Goal: Use online tool/utility: Use online tool/utility

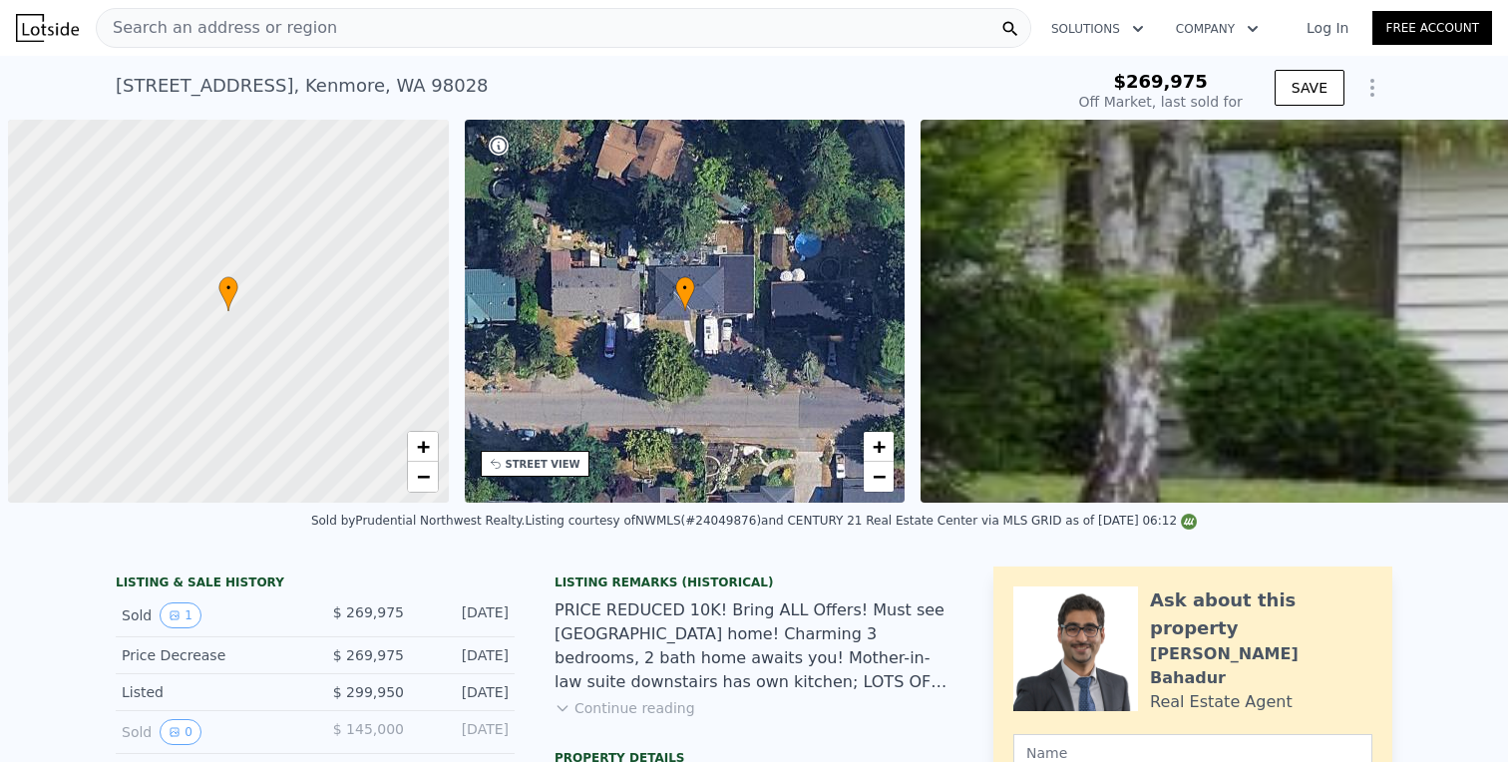
select select "30"
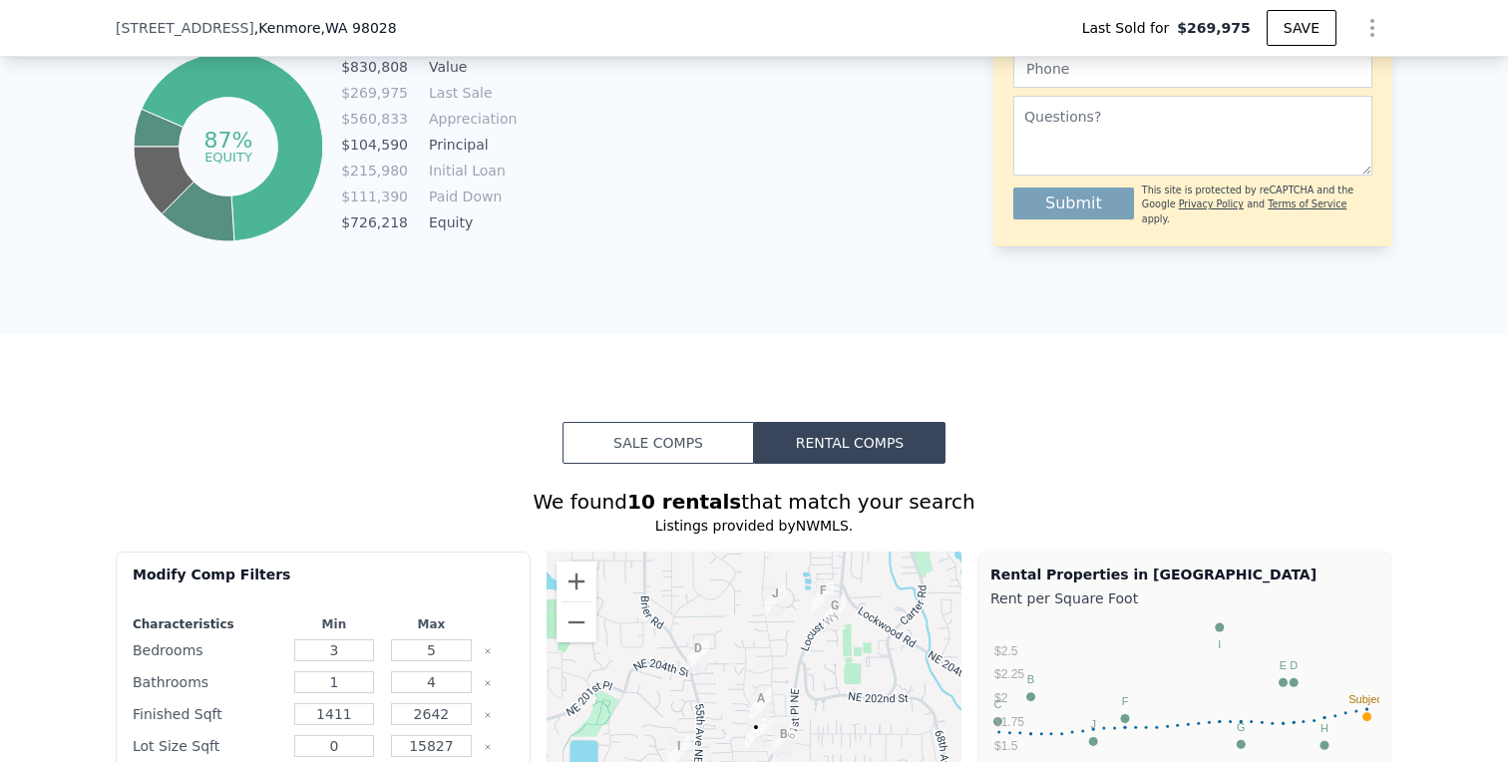
scroll to position [1255, 0]
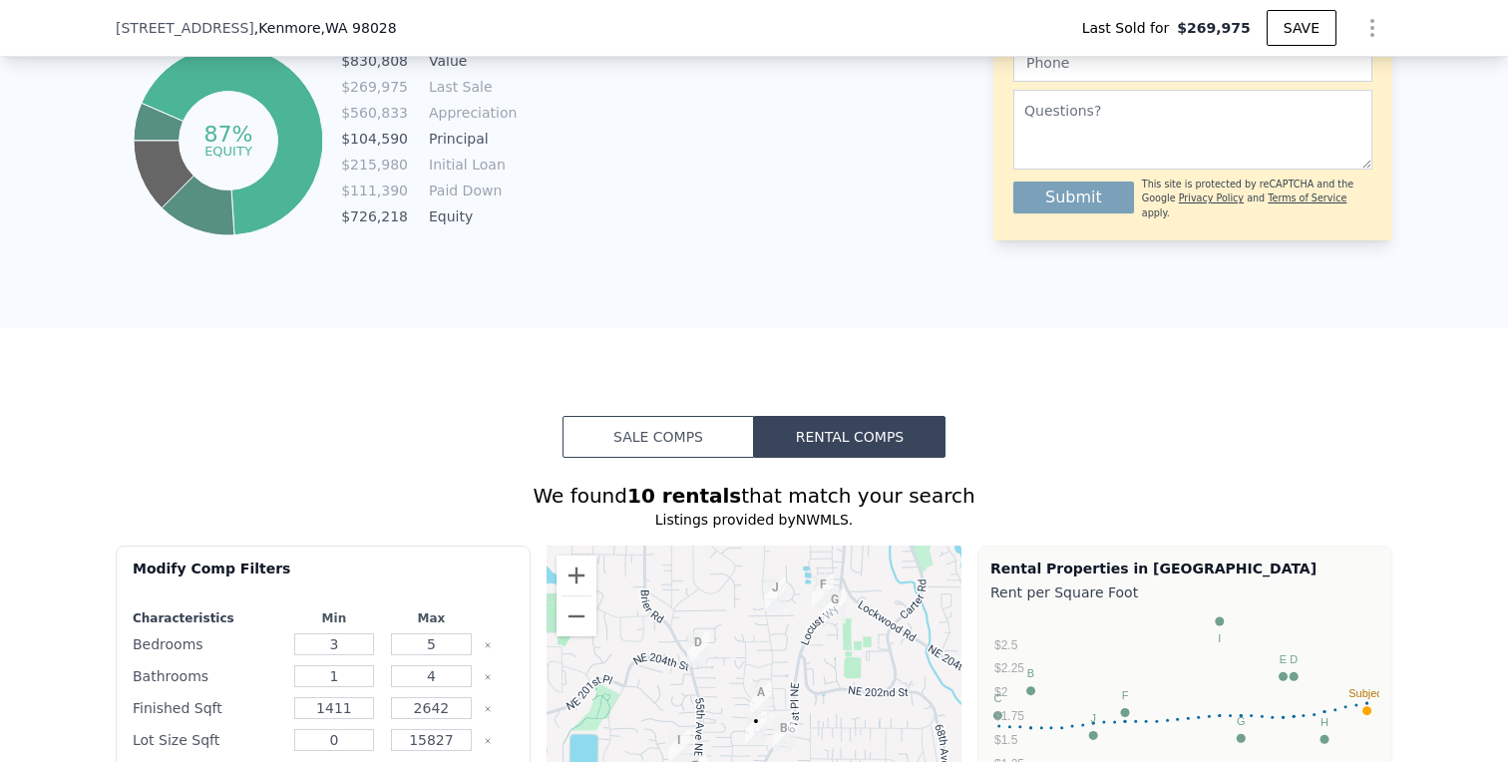
click at [673, 445] on button "Sale Comps" at bounding box center [657, 437] width 191 height 42
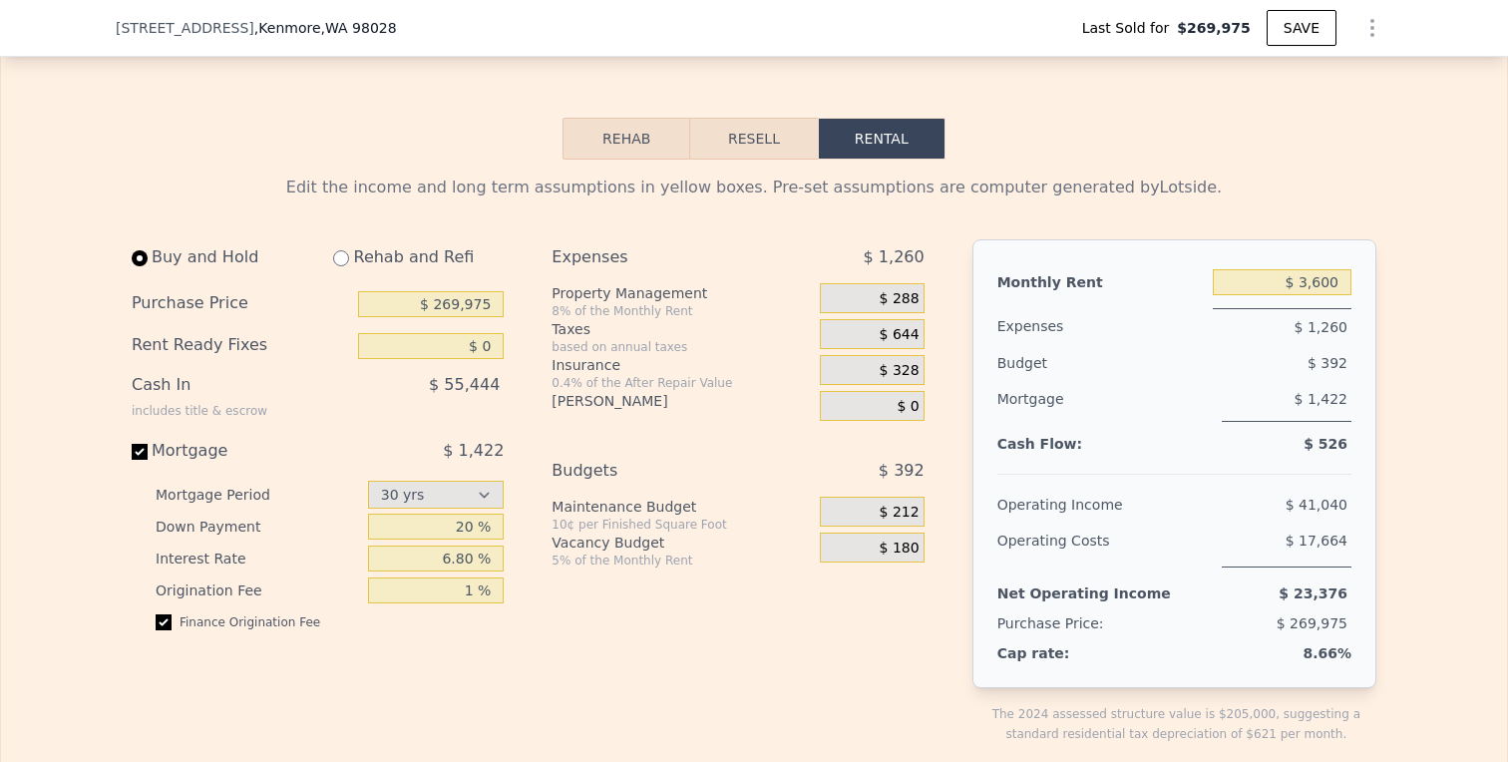
scroll to position [2905, 0]
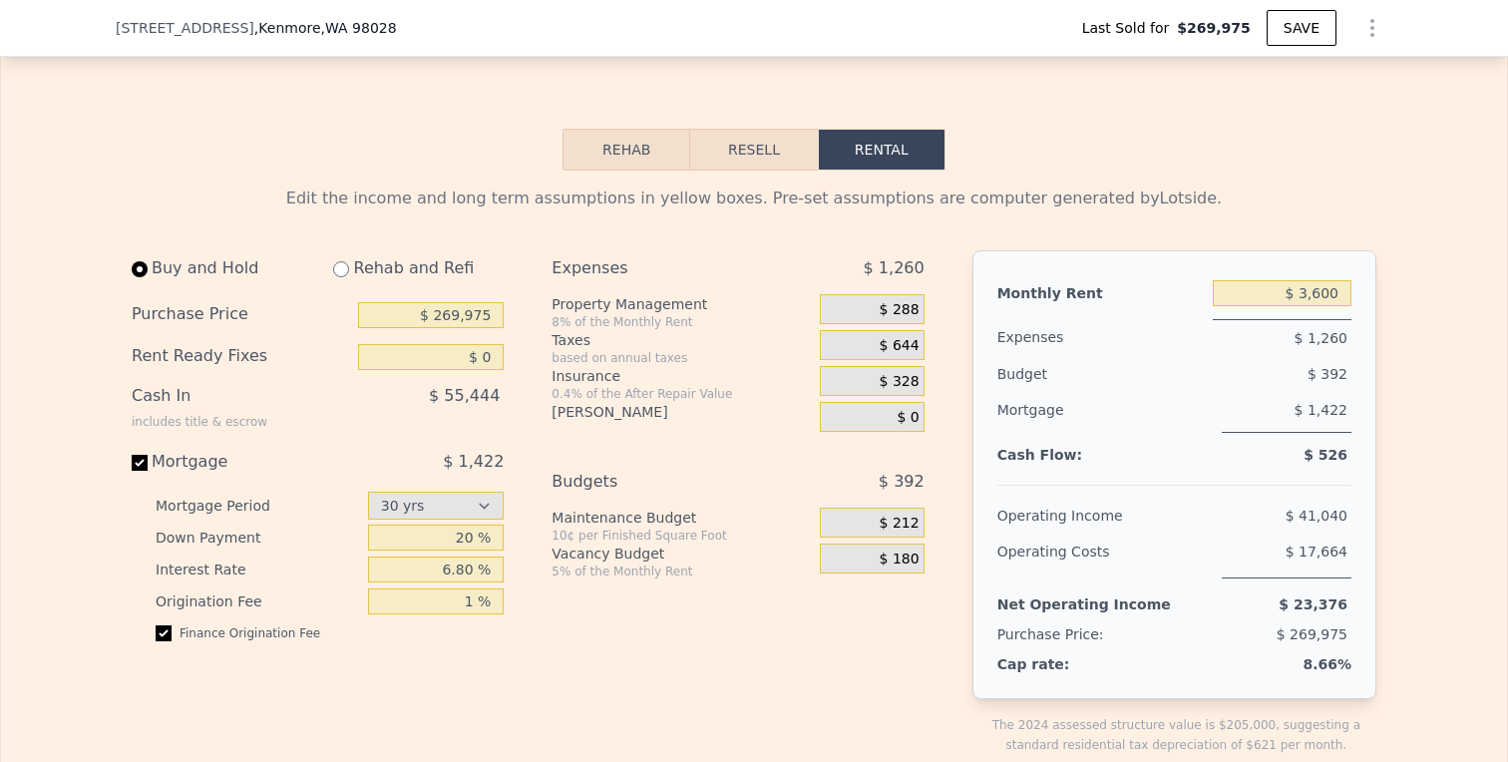
click at [762, 153] on button "Resell" at bounding box center [753, 150] width 127 height 42
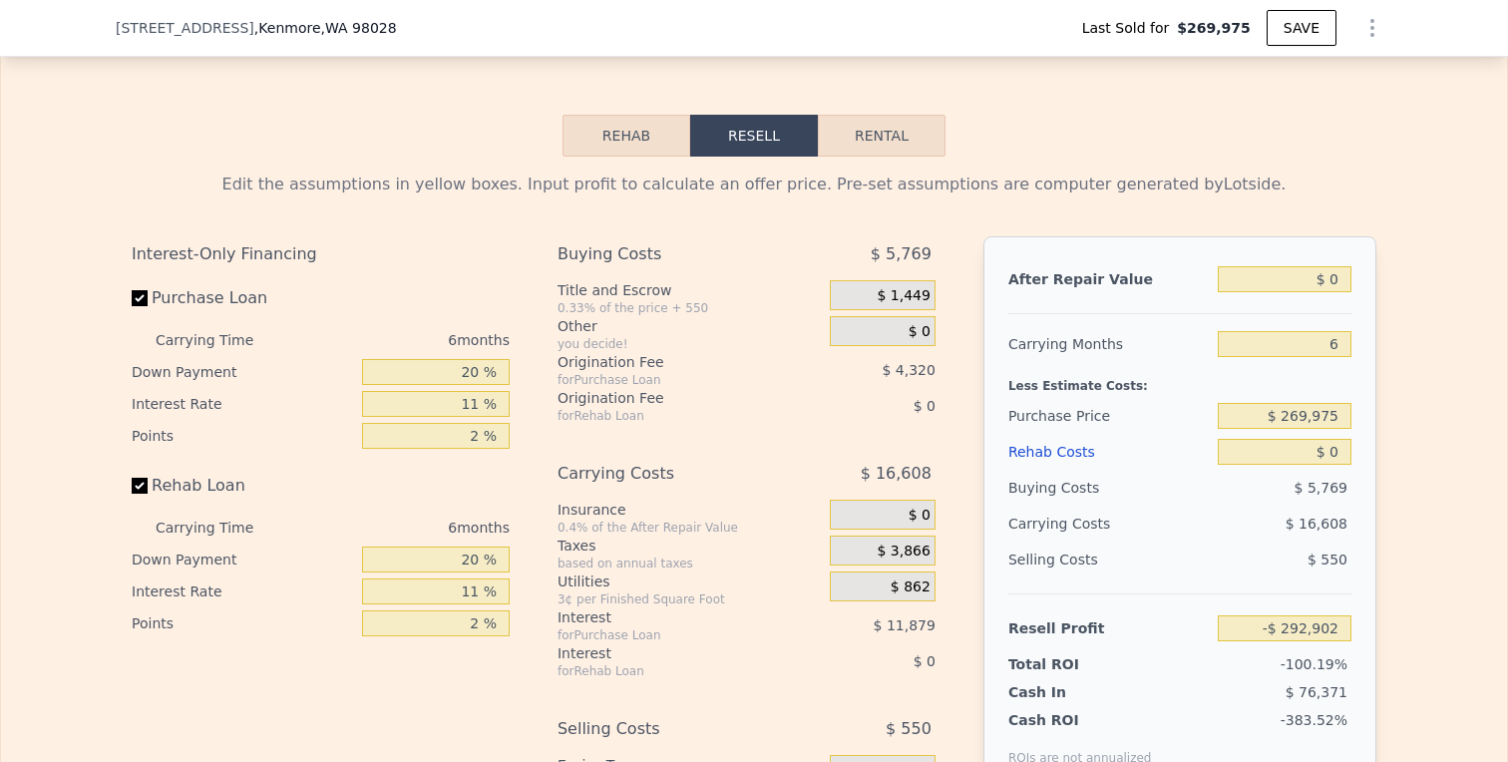
scroll to position [2901, 0]
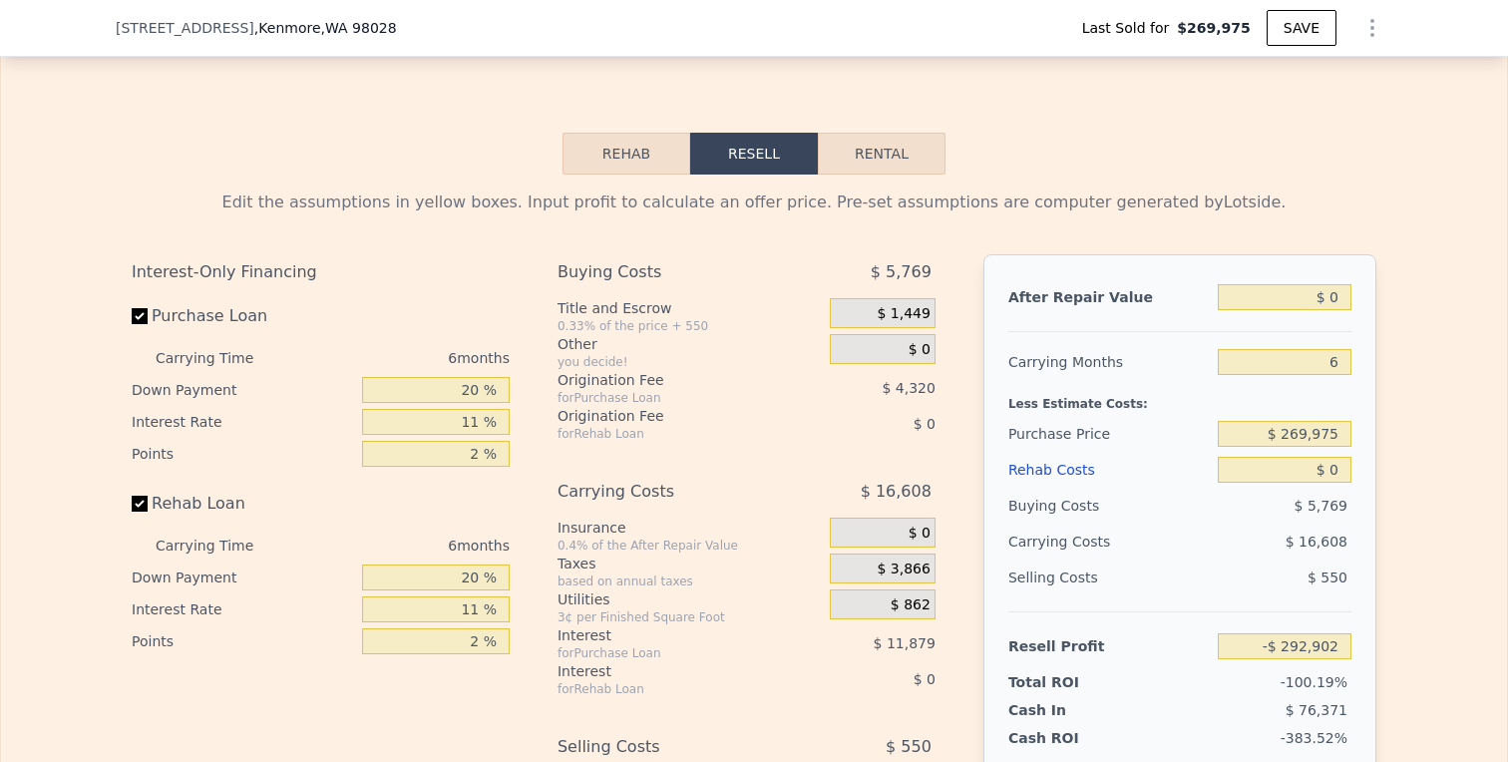
click at [662, 149] on button "Rehab" at bounding box center [626, 154] width 128 height 42
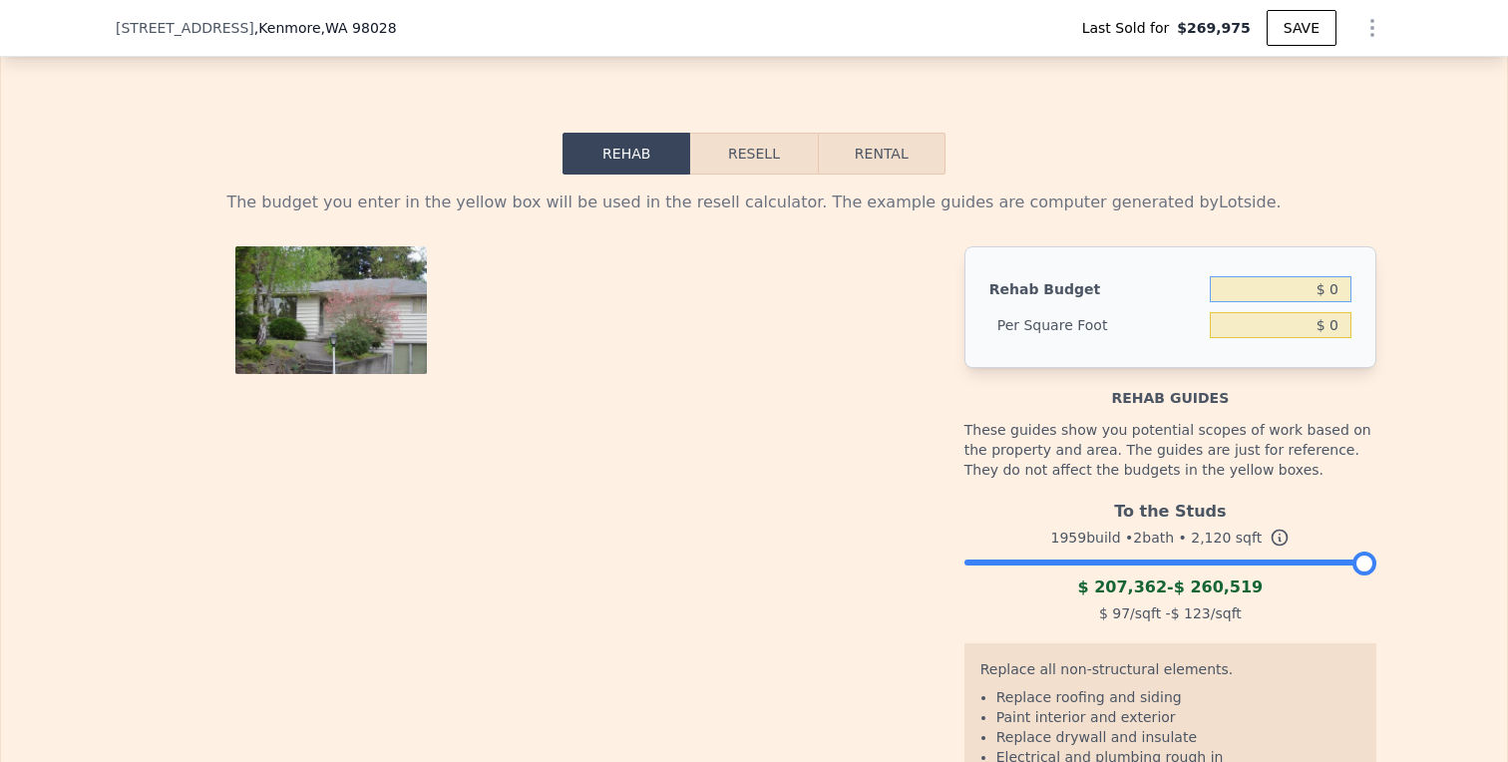
click at [1295, 290] on input "$ 0" at bounding box center [1281, 289] width 142 height 26
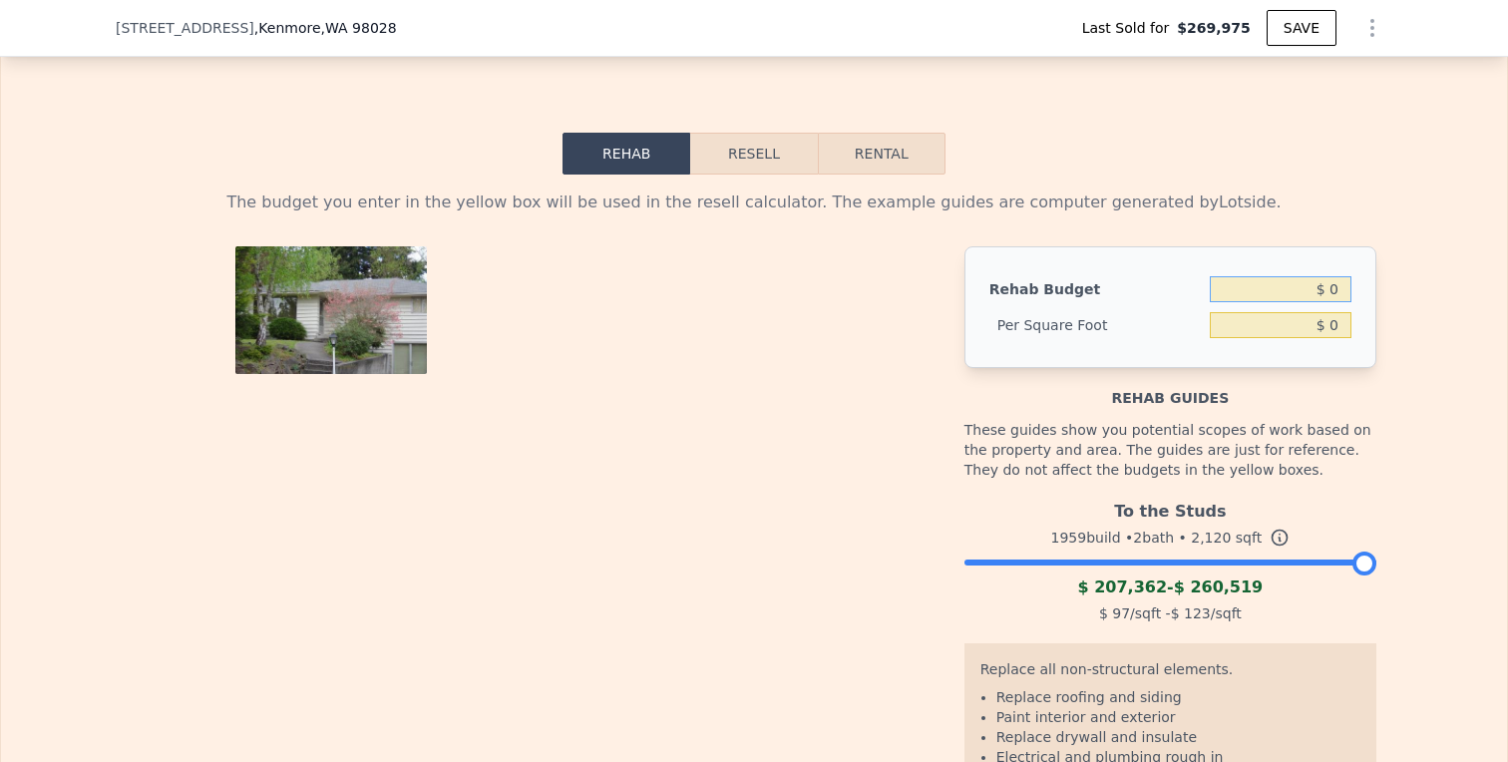
click at [1295, 290] on input "$ 0" at bounding box center [1281, 289] width 142 height 26
type input "$ 160,000"
click at [1465, 374] on div "The budget you enter in the yellow box will be used in the resell calculator. T…" at bounding box center [754, 573] width 1506 height 796
type input "$ 75.47"
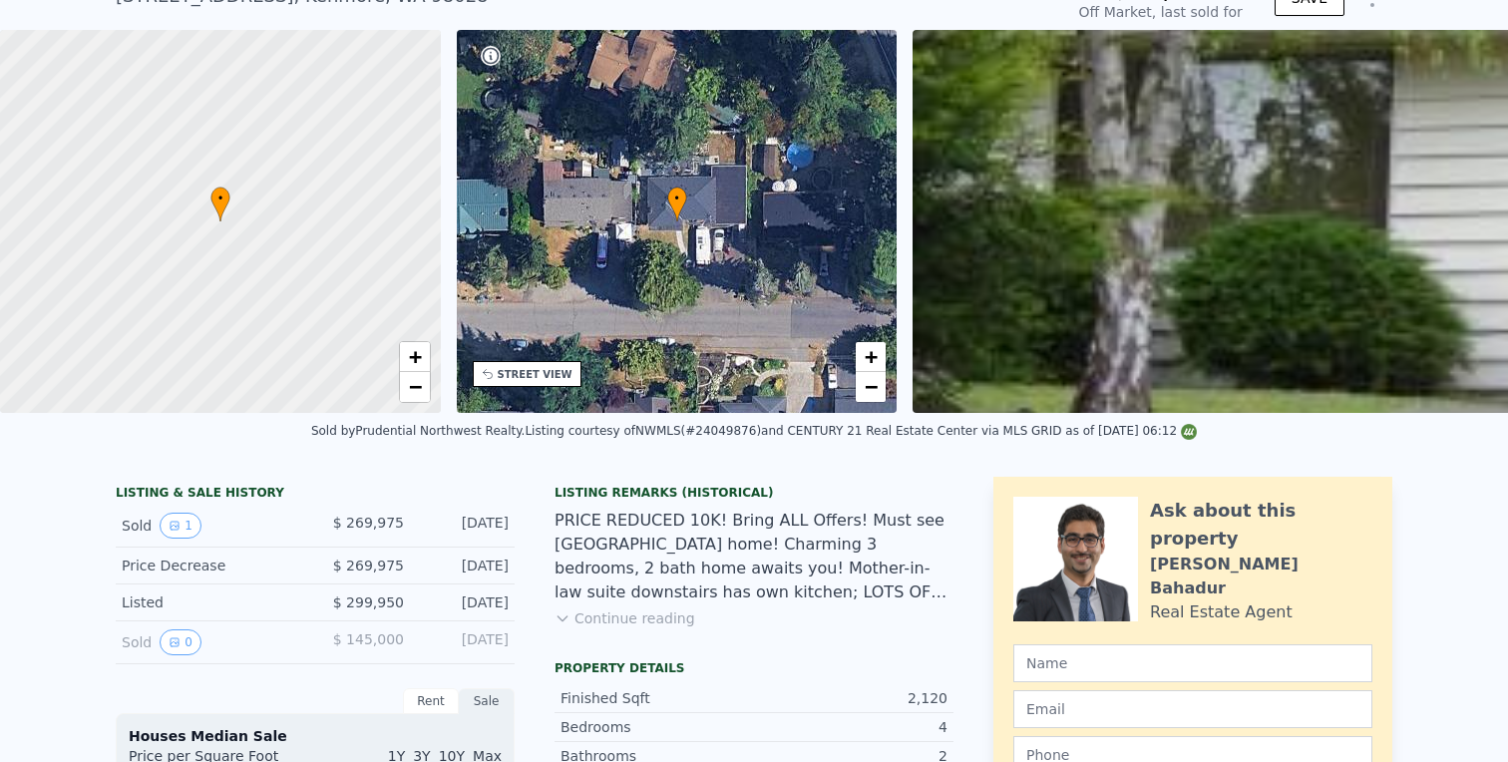
scroll to position [0, 0]
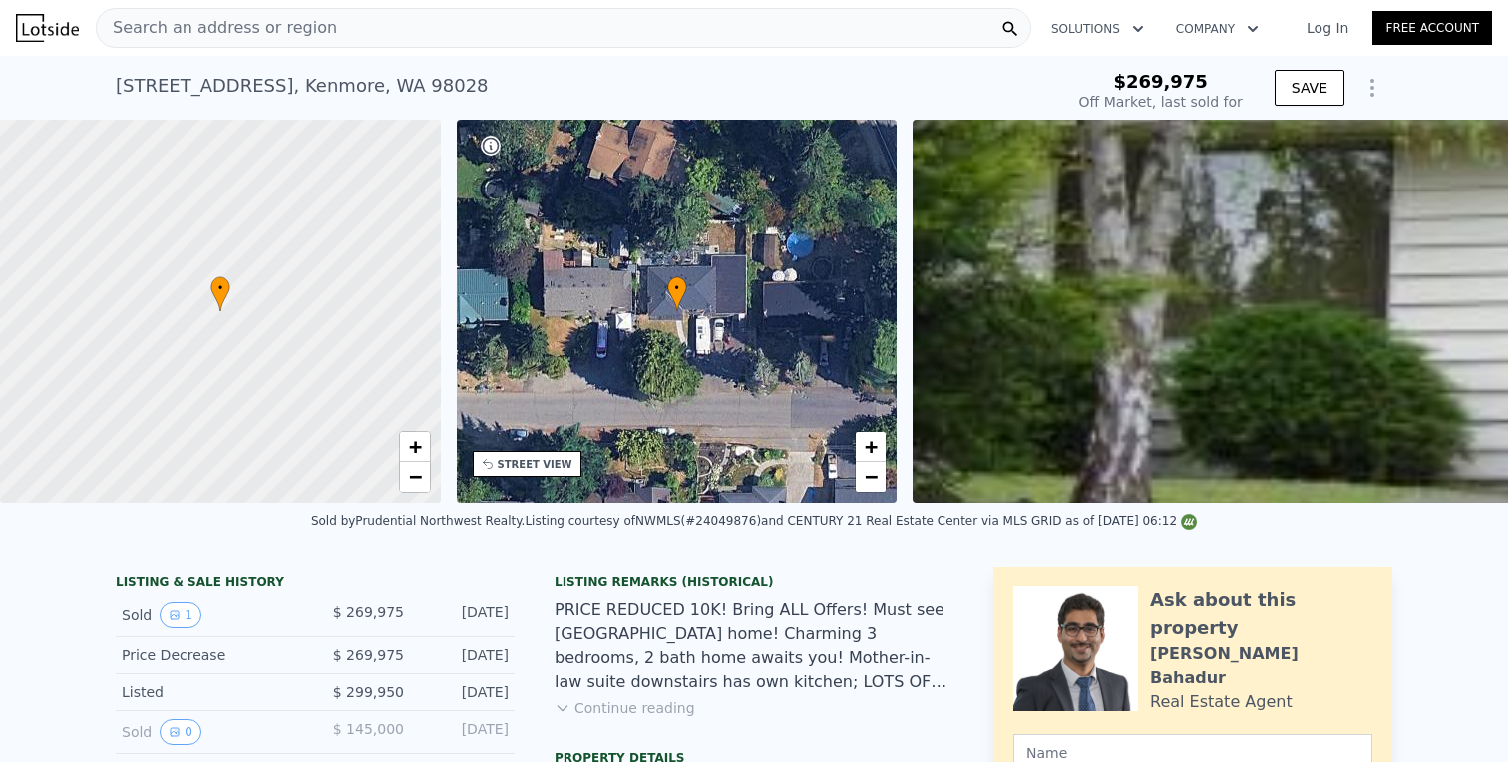
click at [1334, 23] on link "Log In" at bounding box center [1327, 28] width 90 height 20
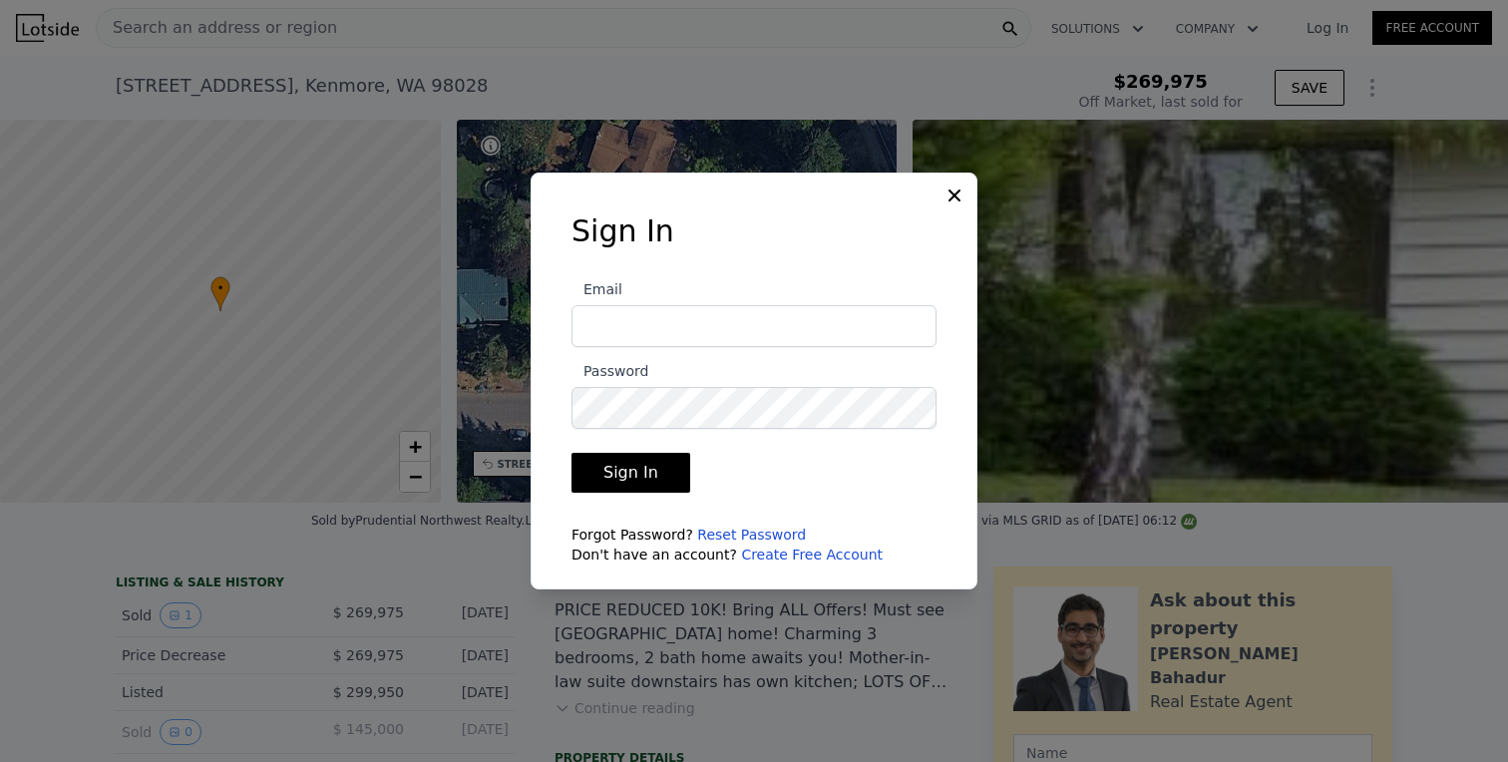
type input "[EMAIL_ADDRESS][DOMAIN_NAME]"
click at [607, 480] on button "Sign In" at bounding box center [630, 473] width 119 height 40
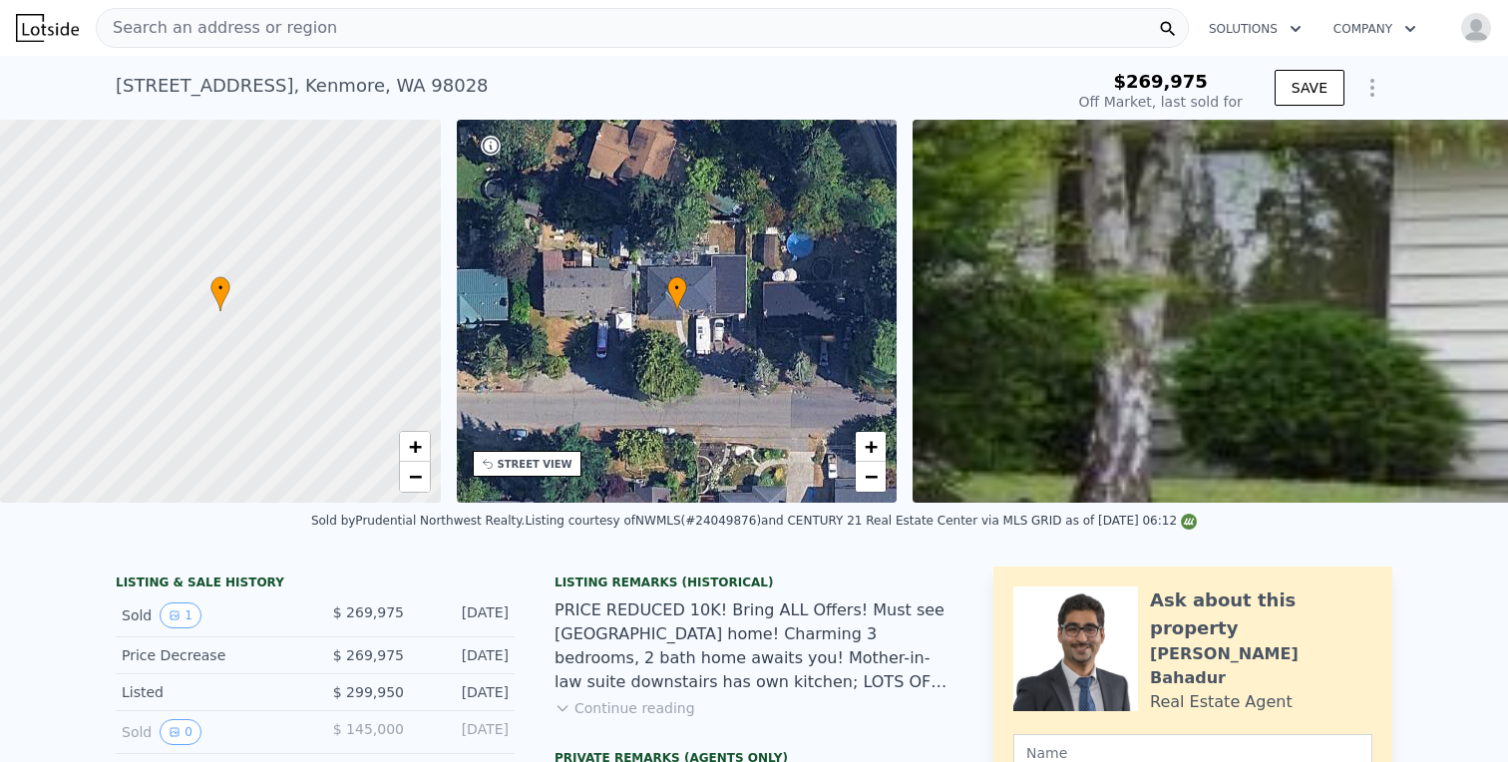
click at [693, 308] on div "• + −" at bounding box center [677, 311] width 441 height 383
click at [1201, 90] on span "$269,975" at bounding box center [1160, 81] width 95 height 21
click at [1370, 86] on icon "Show Options" at bounding box center [1372, 88] width 24 height 24
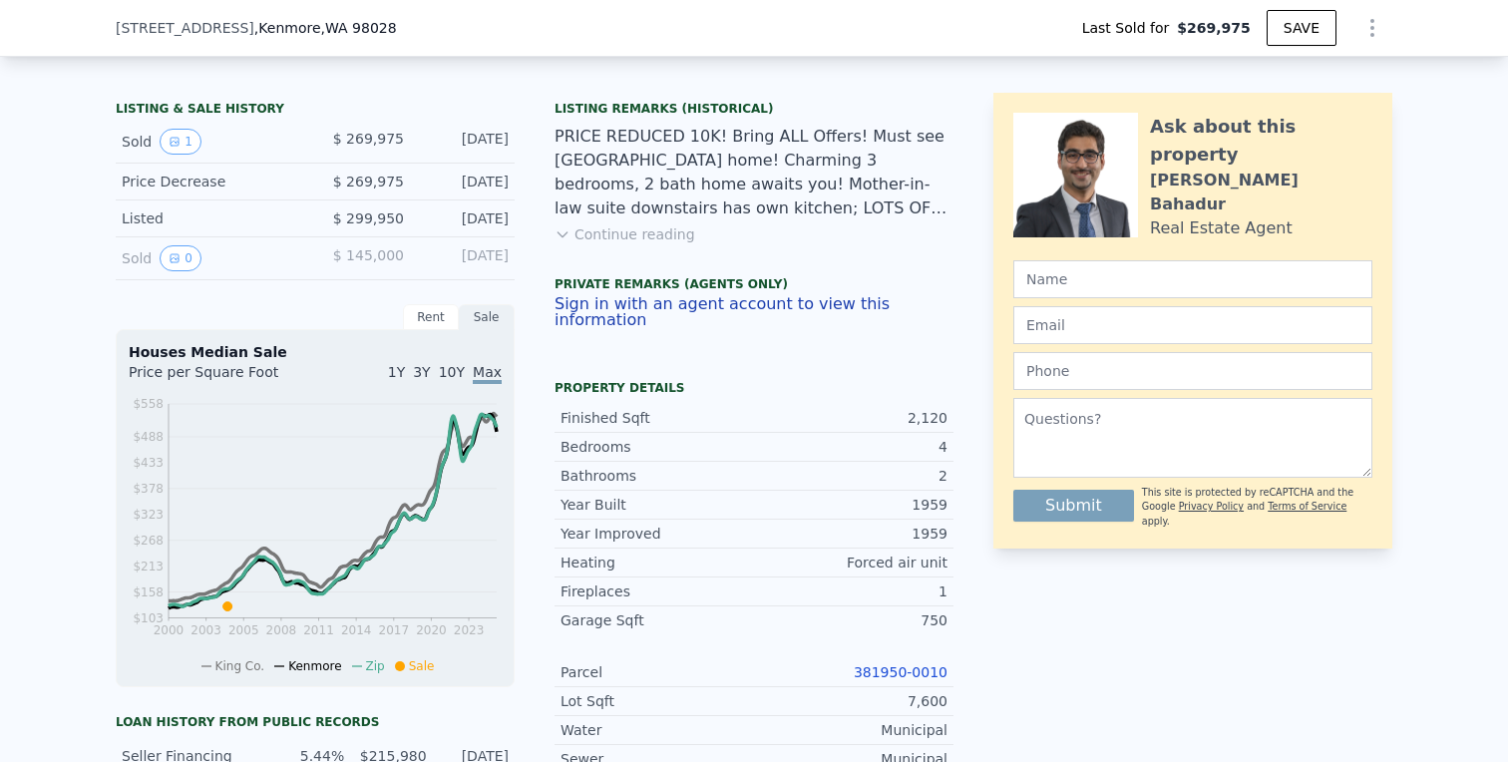
scroll to position [453, 0]
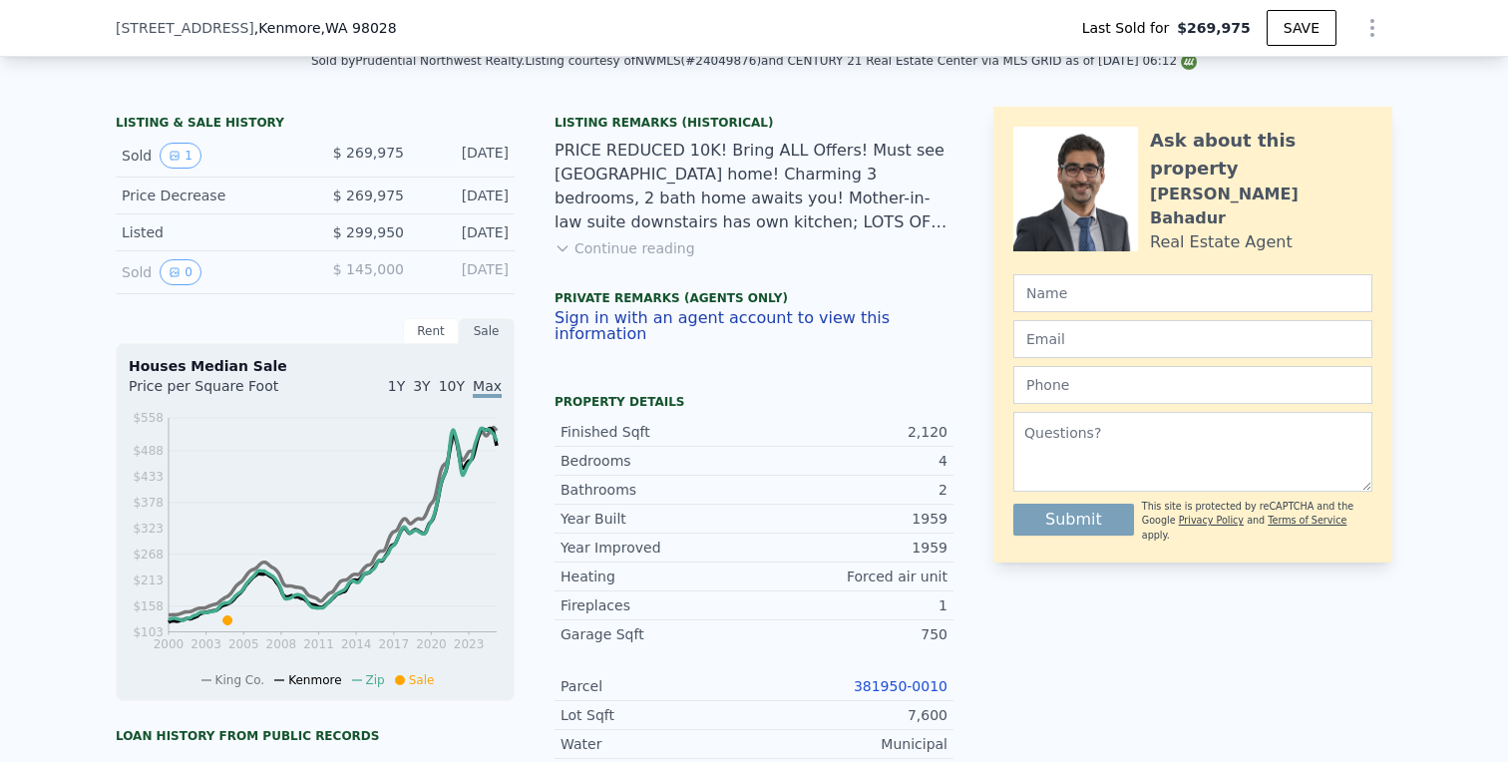
click at [492, 332] on div "Sale" at bounding box center [487, 331] width 56 height 26
click at [441, 332] on div "Rent" at bounding box center [431, 331] width 56 height 26
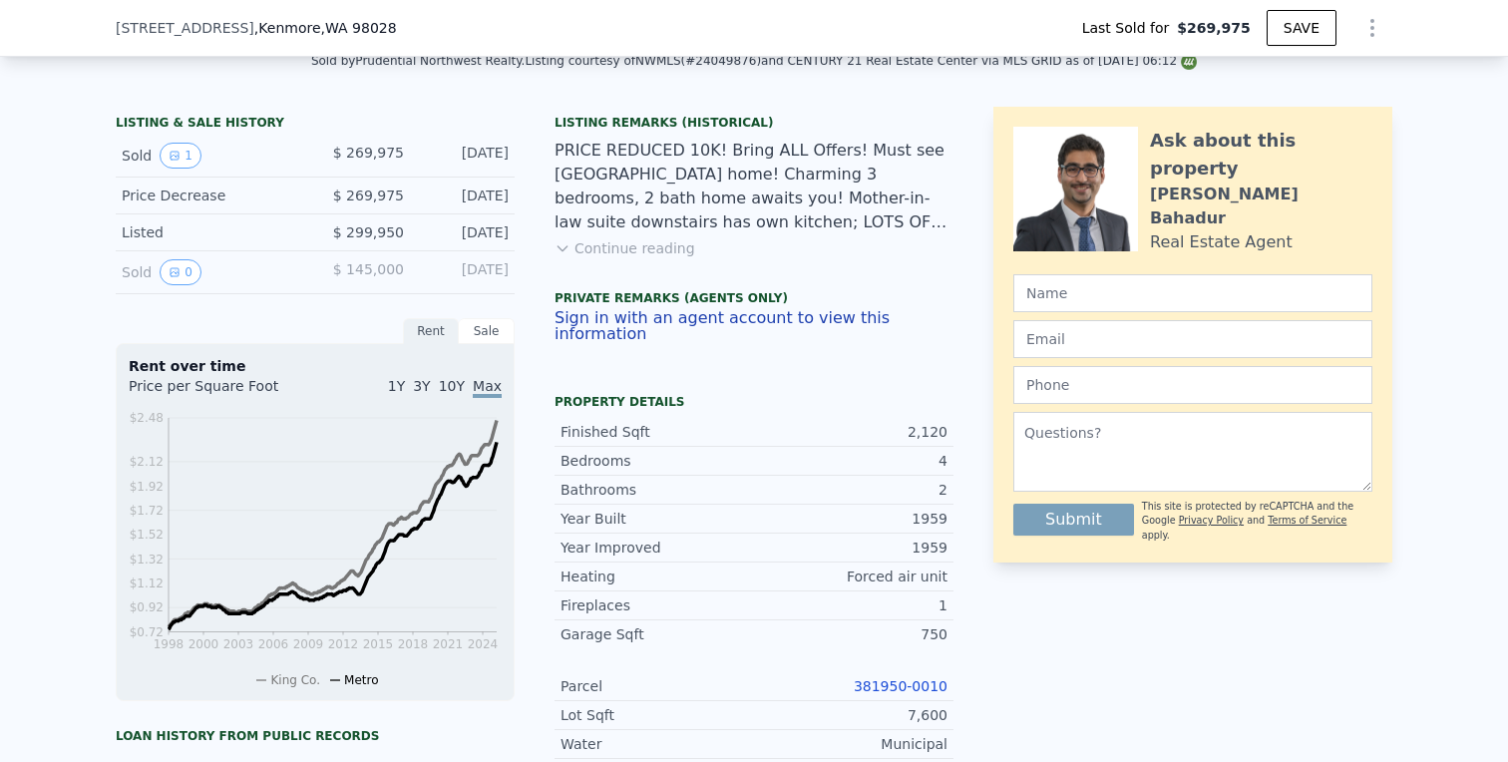
click at [484, 334] on div "Sale" at bounding box center [487, 331] width 56 height 26
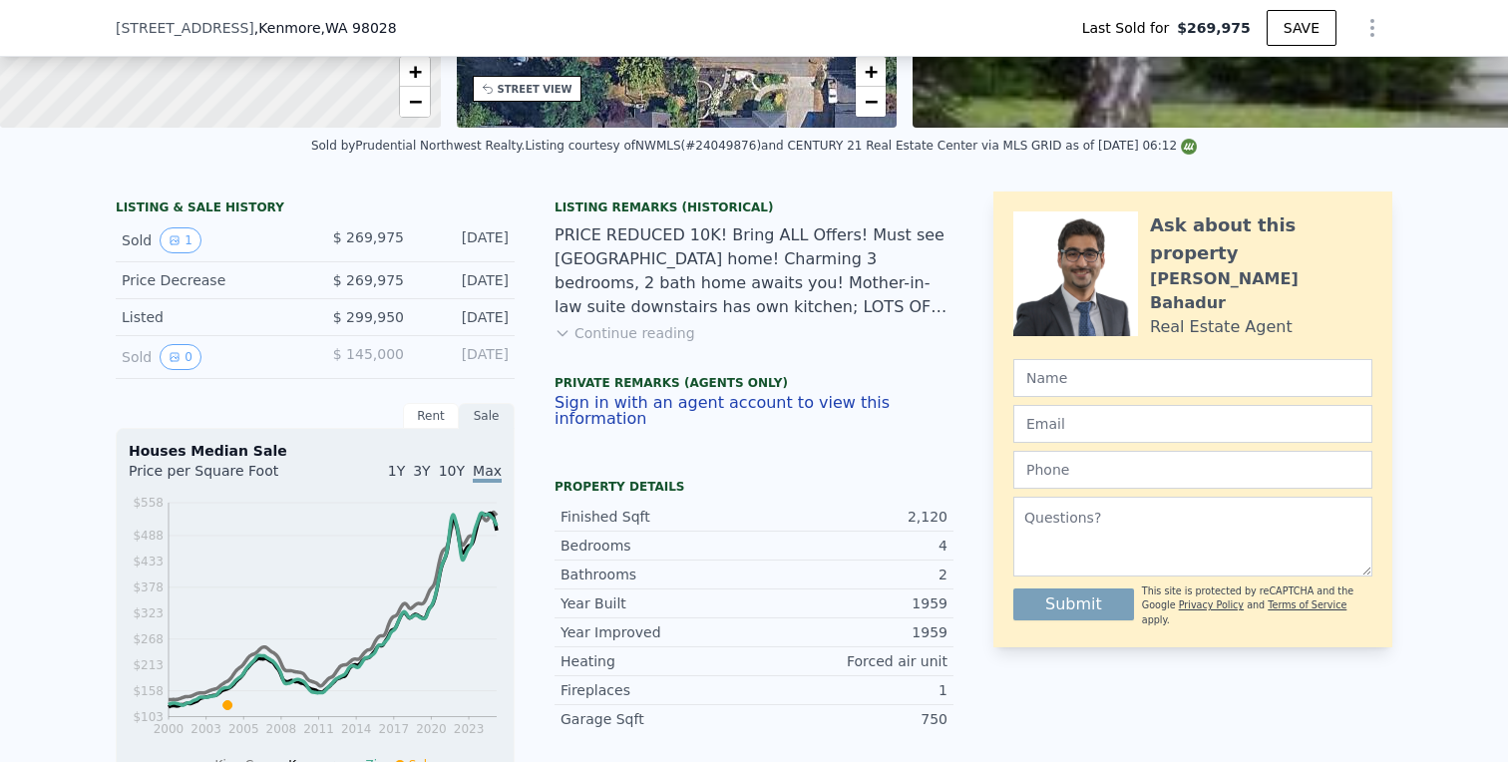
scroll to position [367, 0]
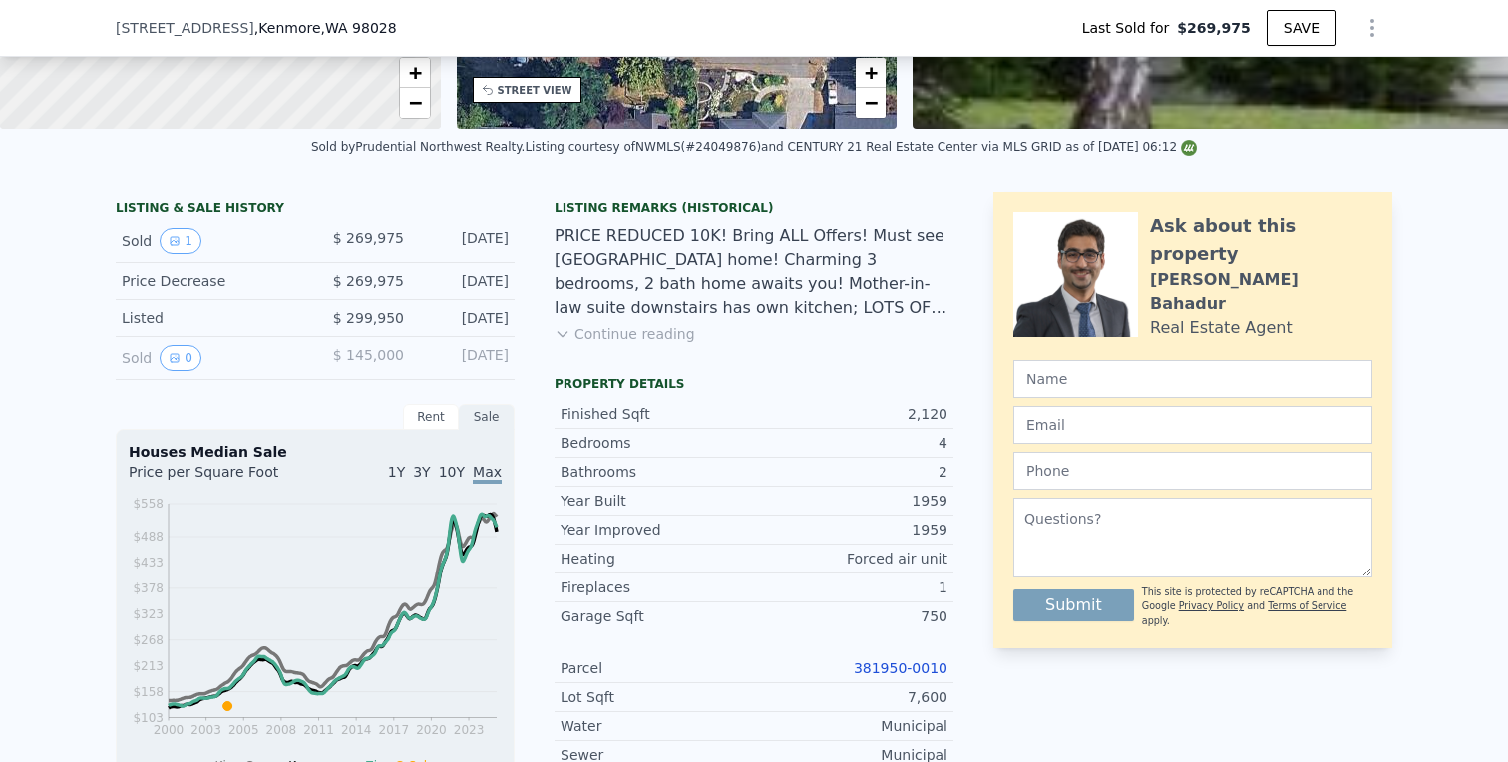
type input "$ 0"
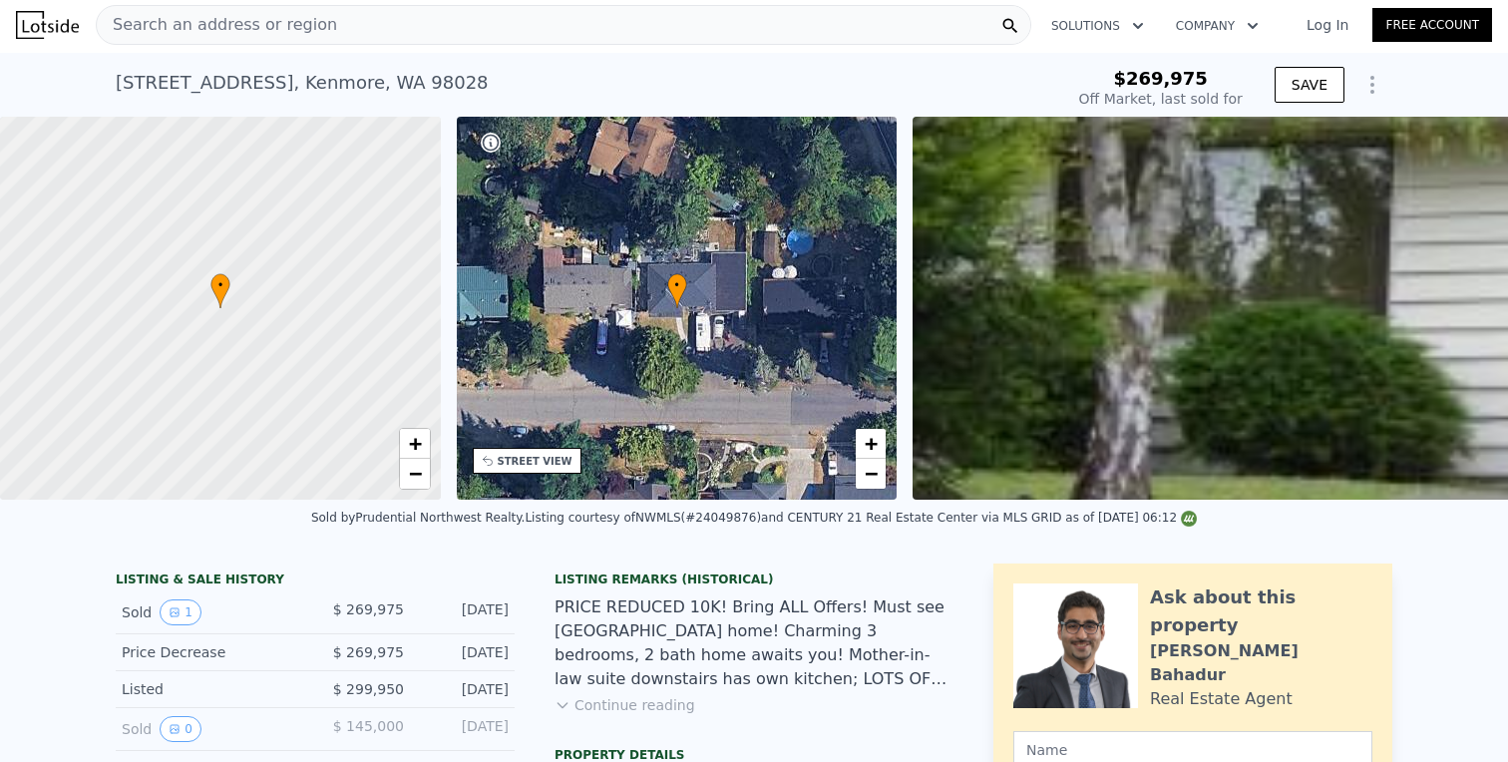
scroll to position [4, 0]
